Goal: Transaction & Acquisition: Purchase product/service

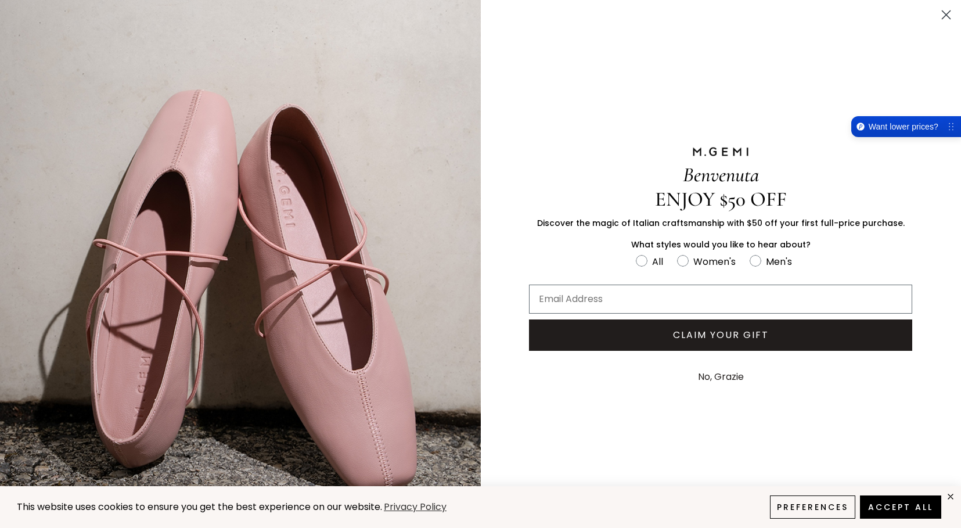
click at [945, 11] on circle "Close dialog" at bounding box center [946, 14] width 19 height 19
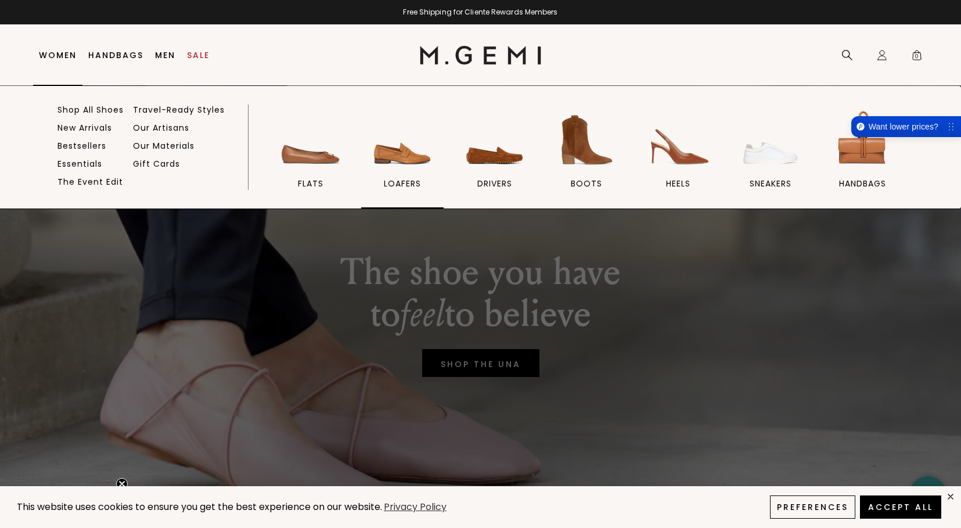
click at [405, 161] on img at bounding box center [402, 139] width 65 height 65
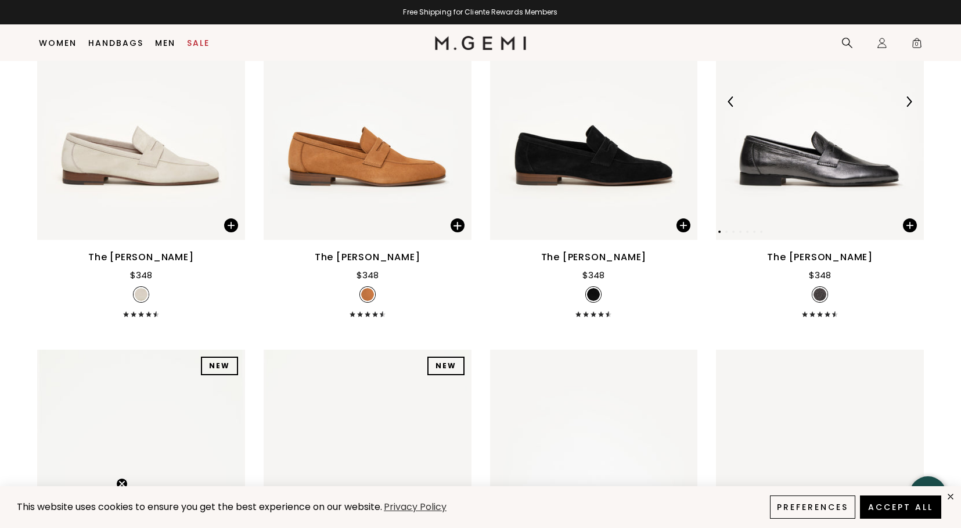
scroll to position [1459, 0]
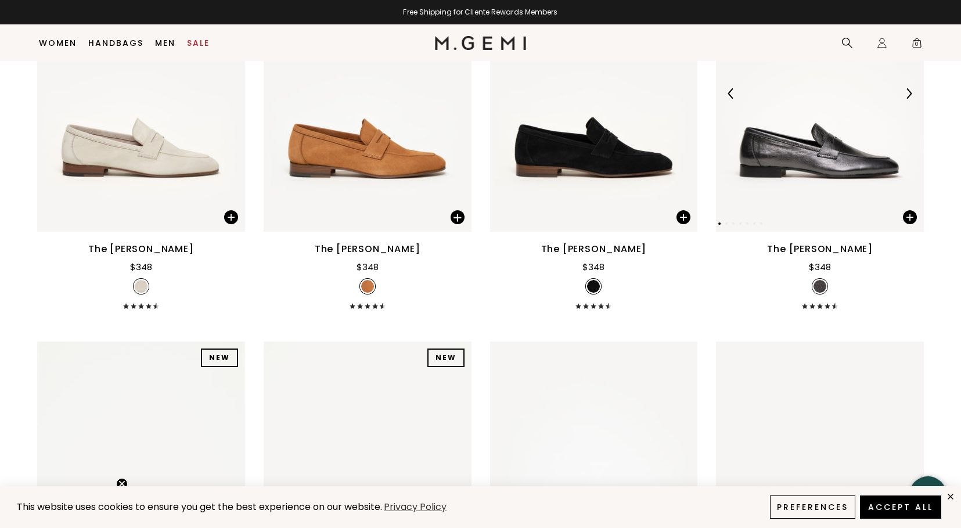
click at [909, 88] on img at bounding box center [909, 93] width 10 height 10
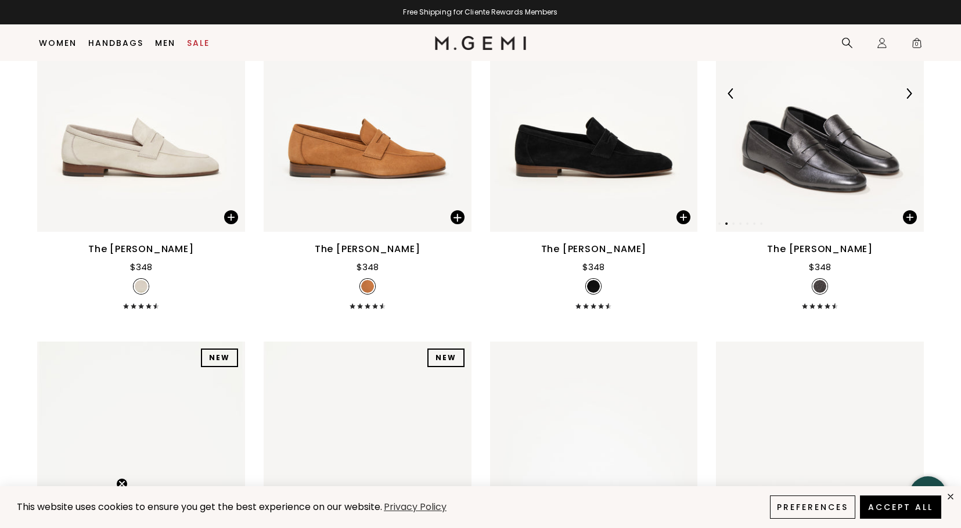
click at [909, 88] on img at bounding box center [909, 93] width 10 height 10
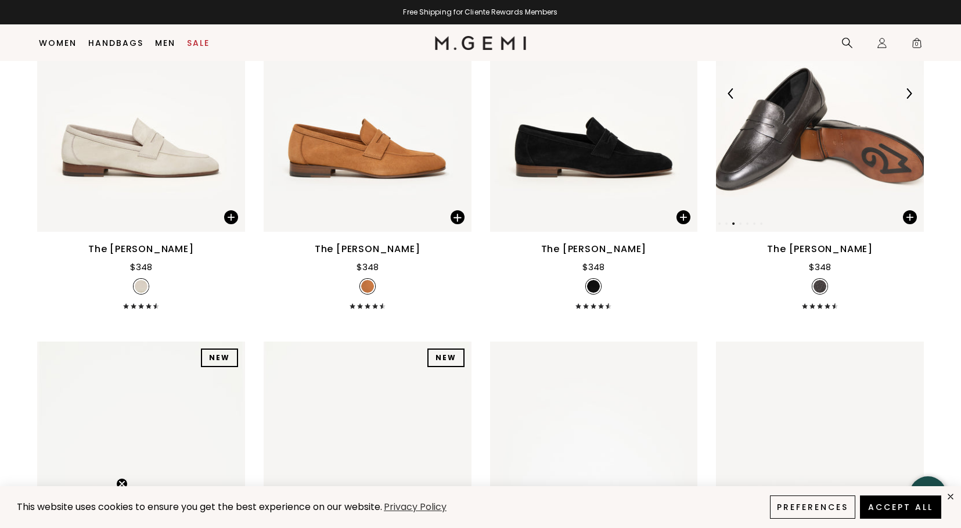
click at [832, 135] on img at bounding box center [820, 93] width 208 height 277
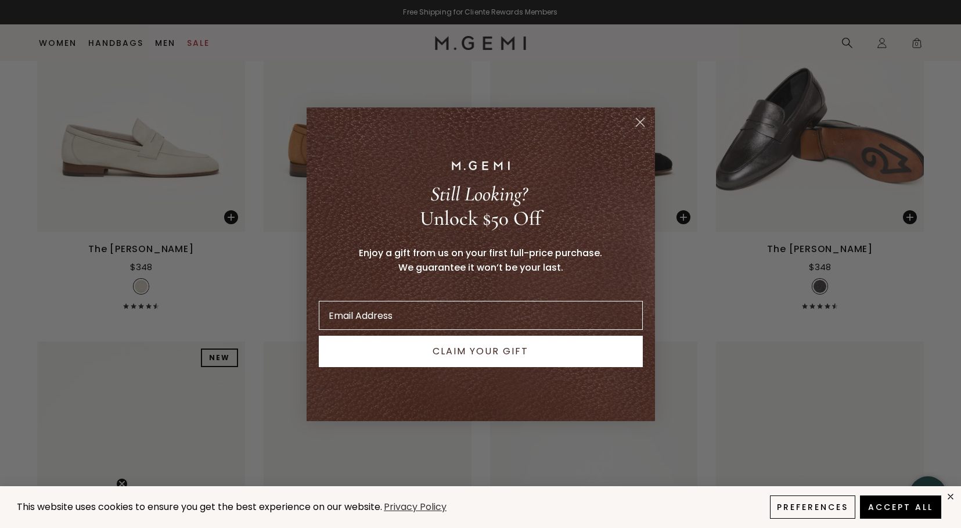
click at [637, 127] on circle "Close dialog" at bounding box center [639, 121] width 19 height 19
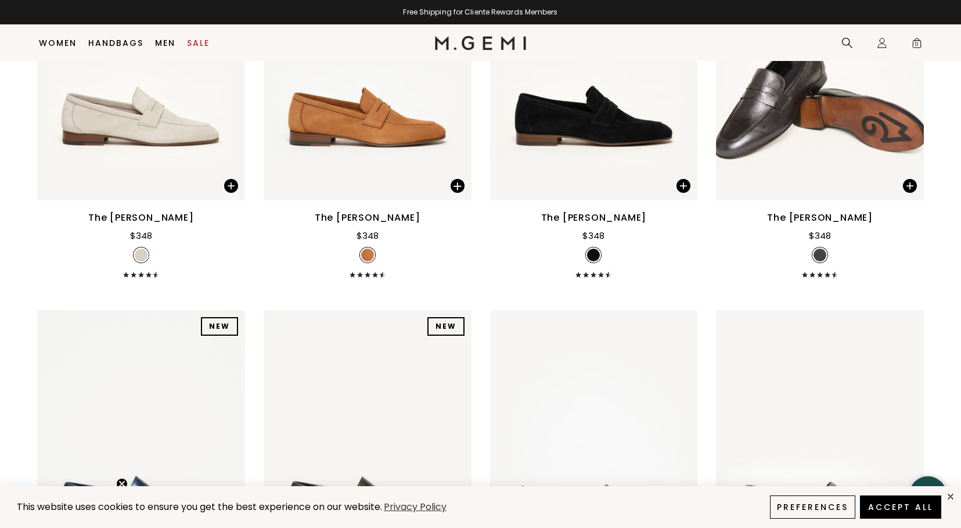
scroll to position [1462, 0]
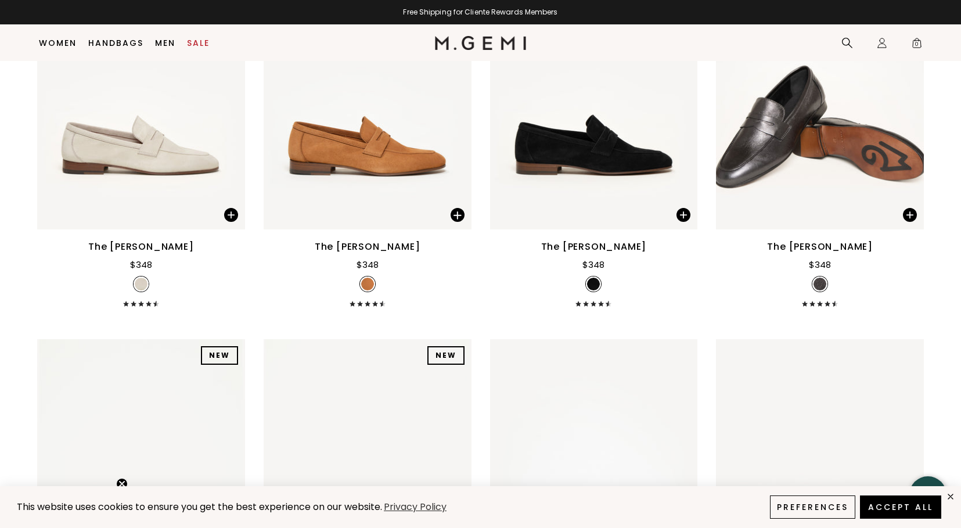
click at [821, 240] on div "The [PERSON_NAME]" at bounding box center [820, 247] width 106 height 14
click at [840, 133] on img at bounding box center [820, 90] width 208 height 277
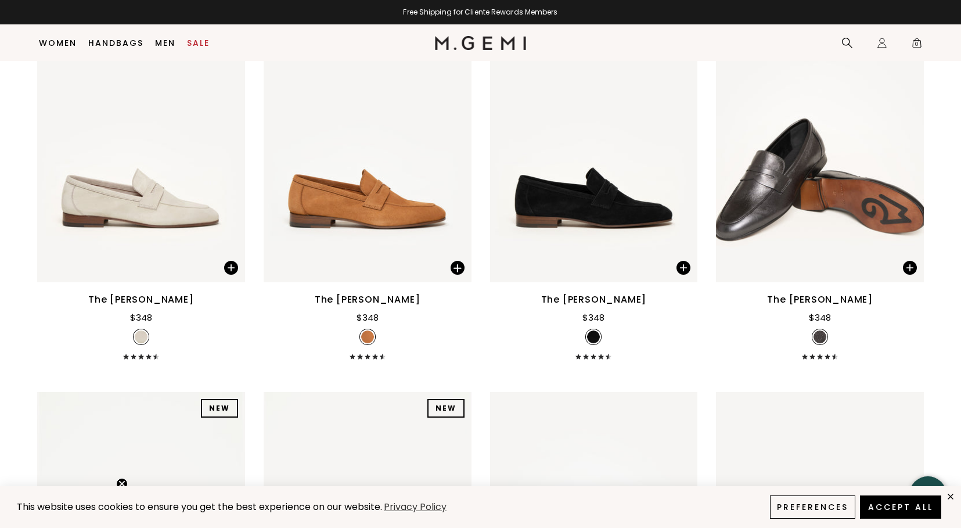
scroll to position [1405, 0]
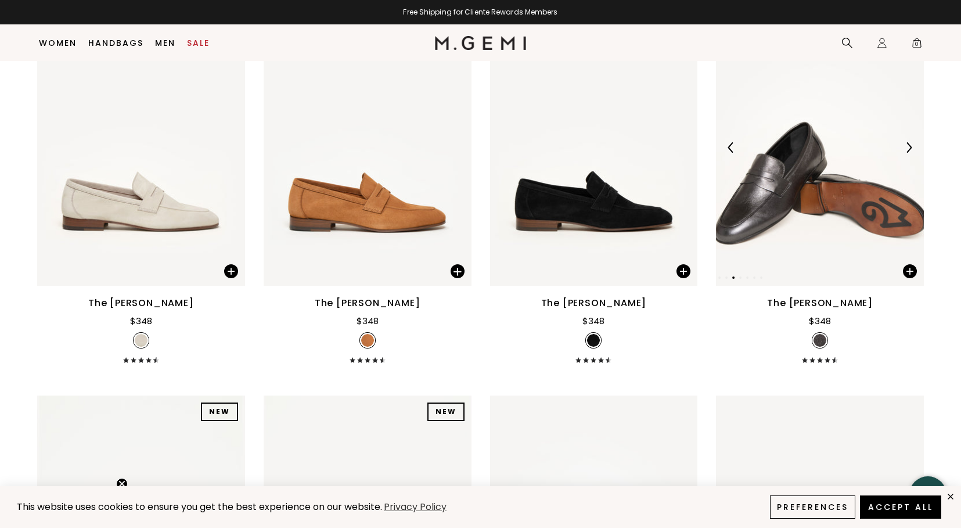
click at [834, 151] on img at bounding box center [820, 147] width 208 height 277
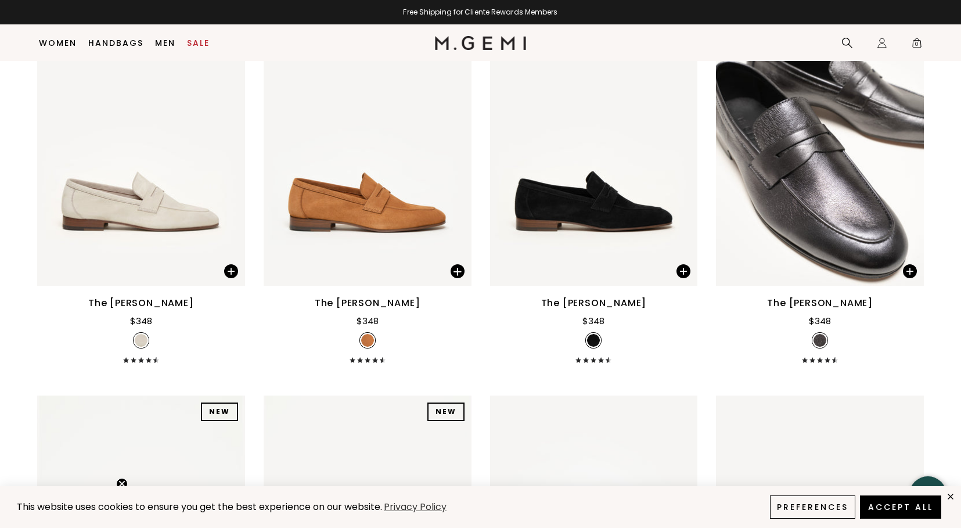
click at [813, 296] on div "The [PERSON_NAME]" at bounding box center [820, 303] width 106 height 14
click at [820, 314] on div "$348" at bounding box center [820, 321] width 22 height 14
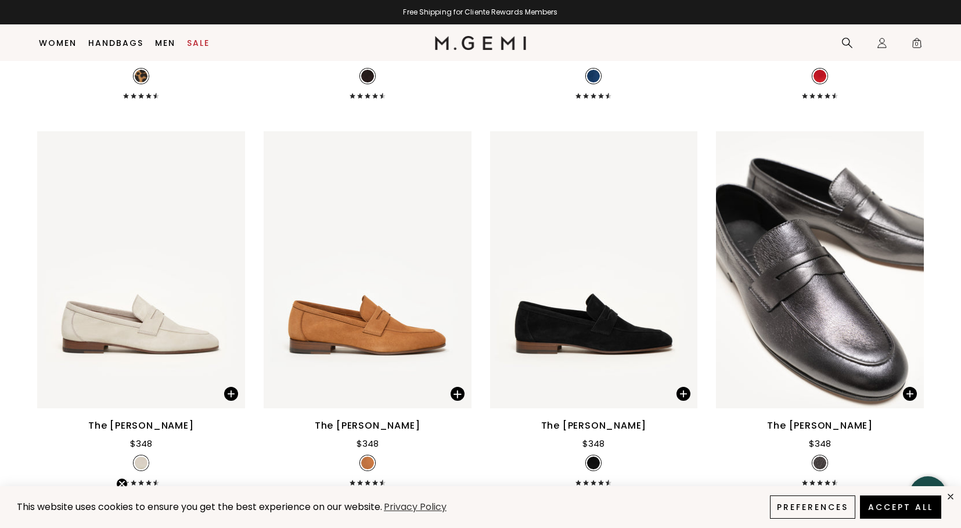
scroll to position [1268, 0]
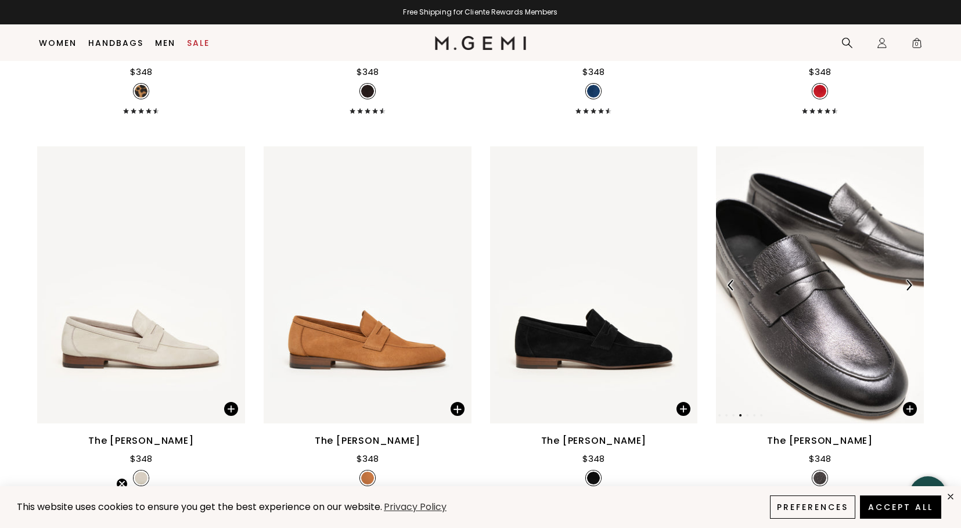
click at [816, 289] on img at bounding box center [820, 284] width 208 height 277
click at [604, 351] on img at bounding box center [594, 284] width 208 height 277
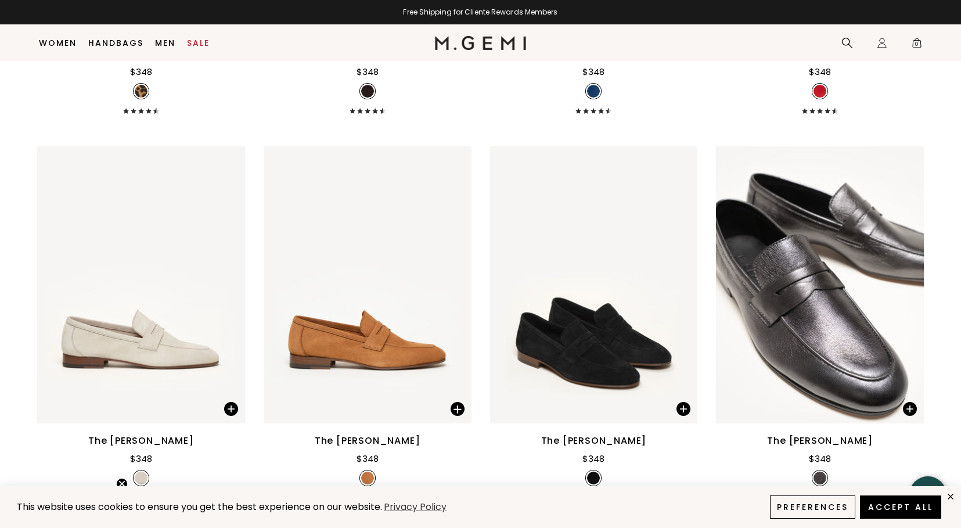
click at [587, 434] on div "The [PERSON_NAME]" at bounding box center [594, 441] width 106 height 14
click at [806, 434] on div "The [PERSON_NAME]" at bounding box center [820, 441] width 106 height 14
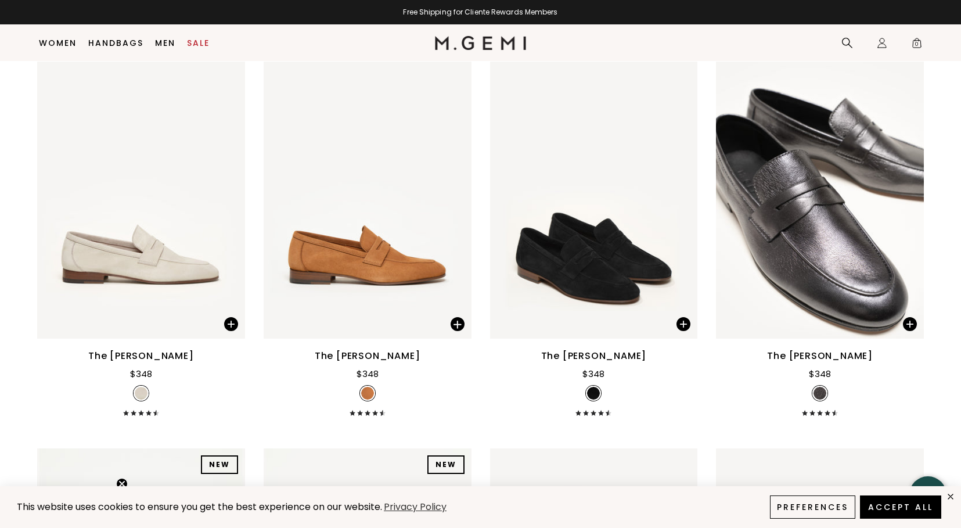
scroll to position [1354, 0]
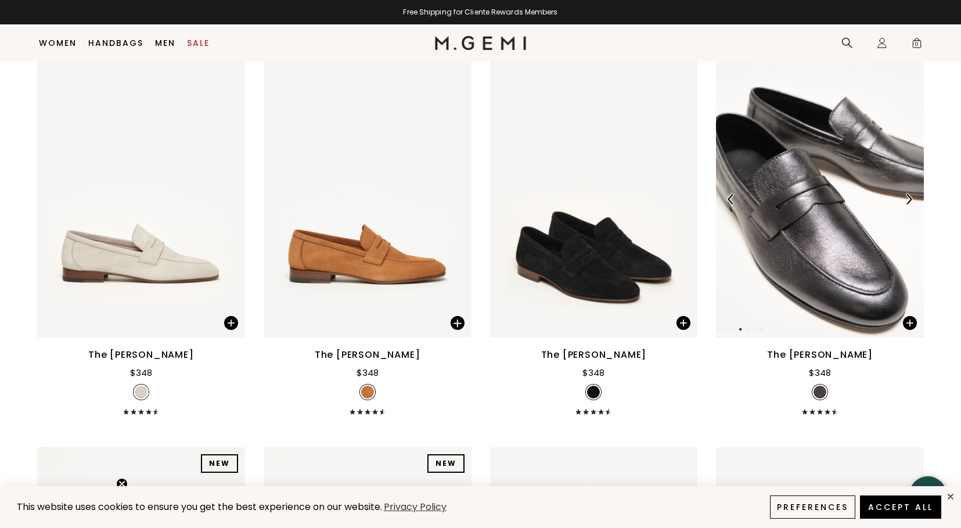
click at [907, 194] on img at bounding box center [909, 199] width 10 height 10
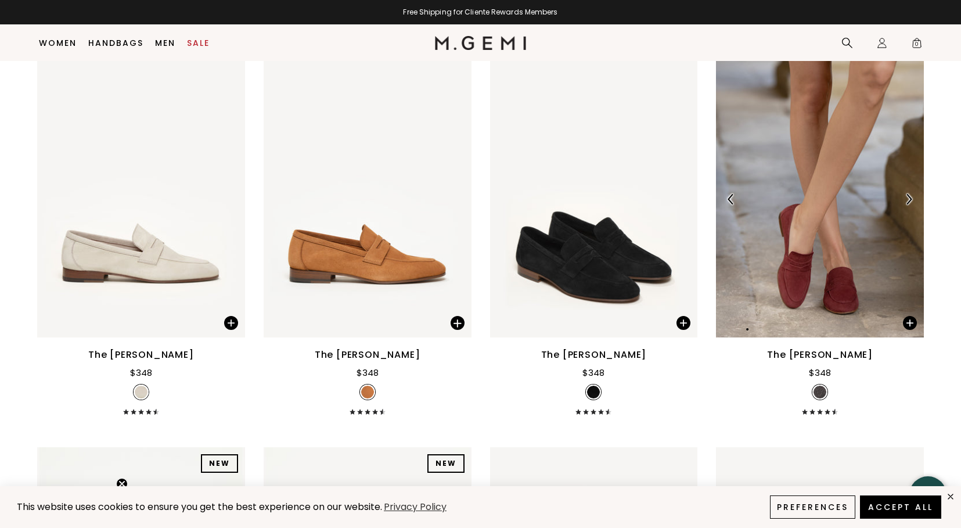
click at [907, 194] on img at bounding box center [909, 199] width 10 height 10
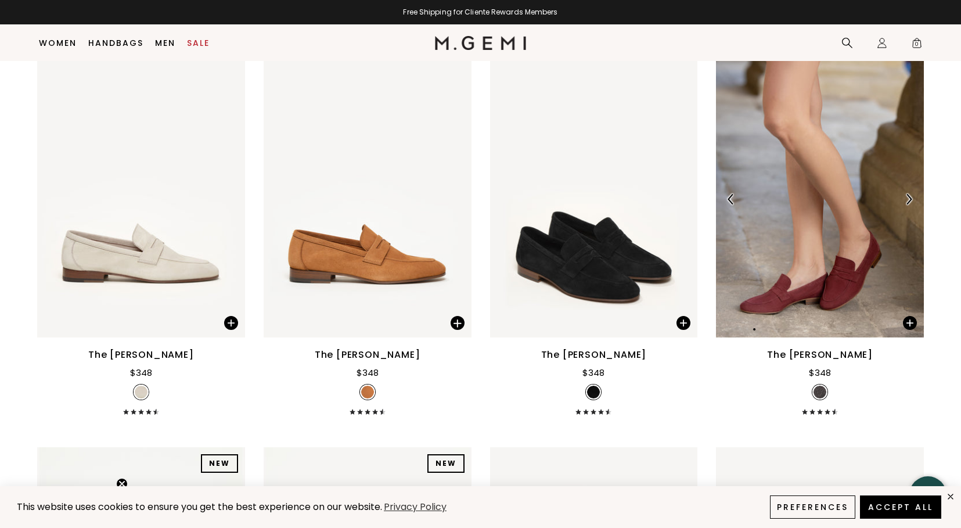
click at [907, 194] on img at bounding box center [909, 199] width 10 height 10
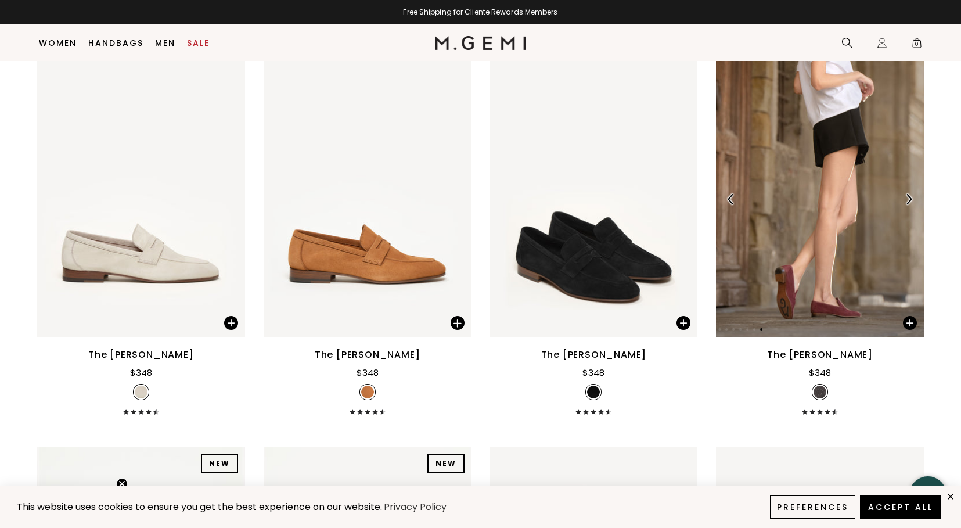
click at [907, 194] on img at bounding box center [909, 199] width 10 height 10
